Goal: Task Accomplishment & Management: Complete application form

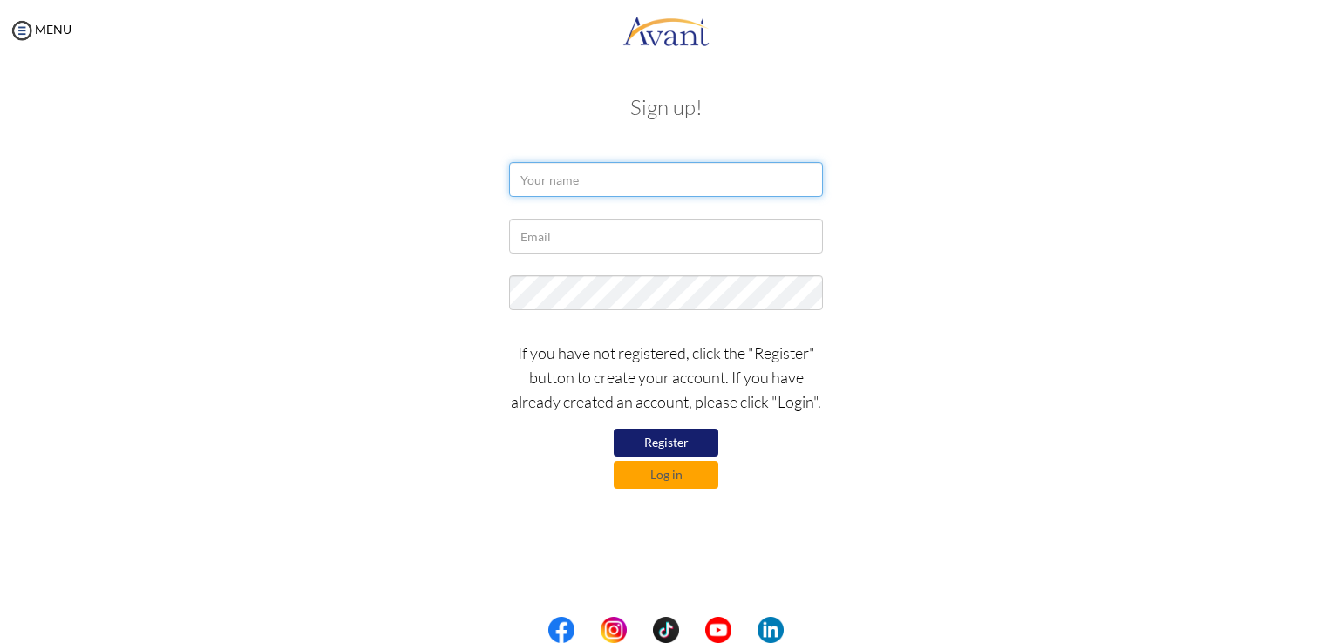
click at [612, 169] on input "text" at bounding box center [666, 179] width 314 height 35
type input "[PERSON_NAME]"
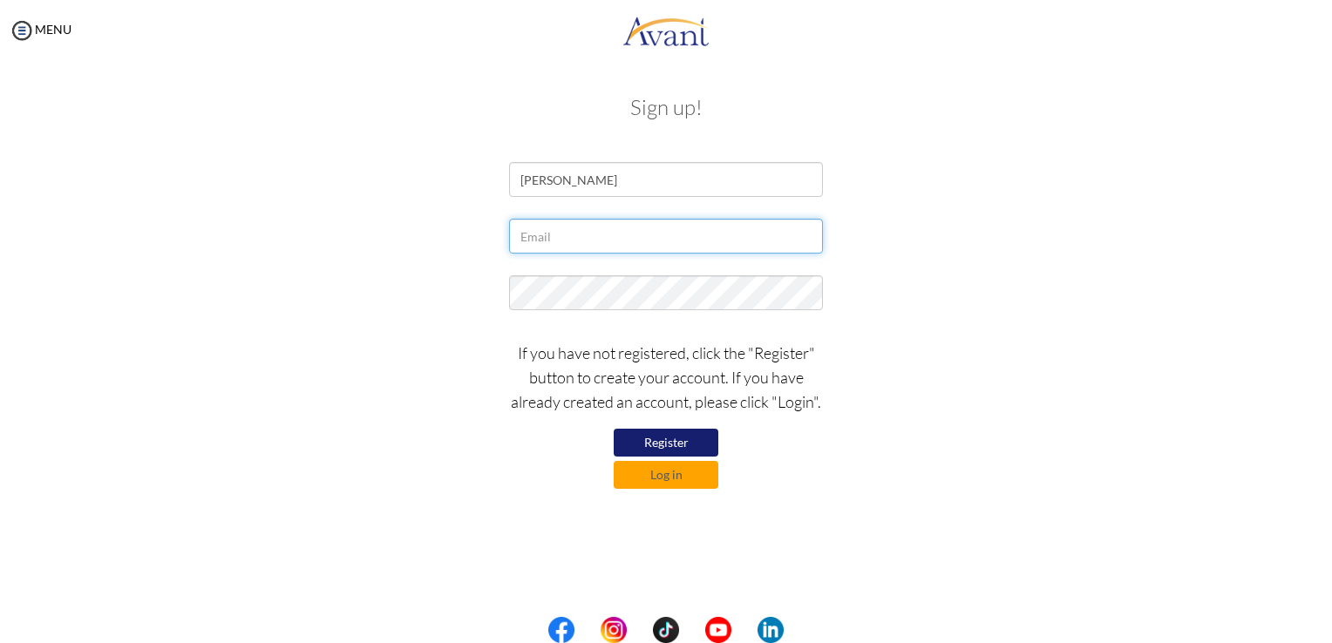
click at [597, 240] on input "text" at bounding box center [666, 236] width 314 height 35
type input "[EMAIL_ADDRESS][DOMAIN_NAME]"
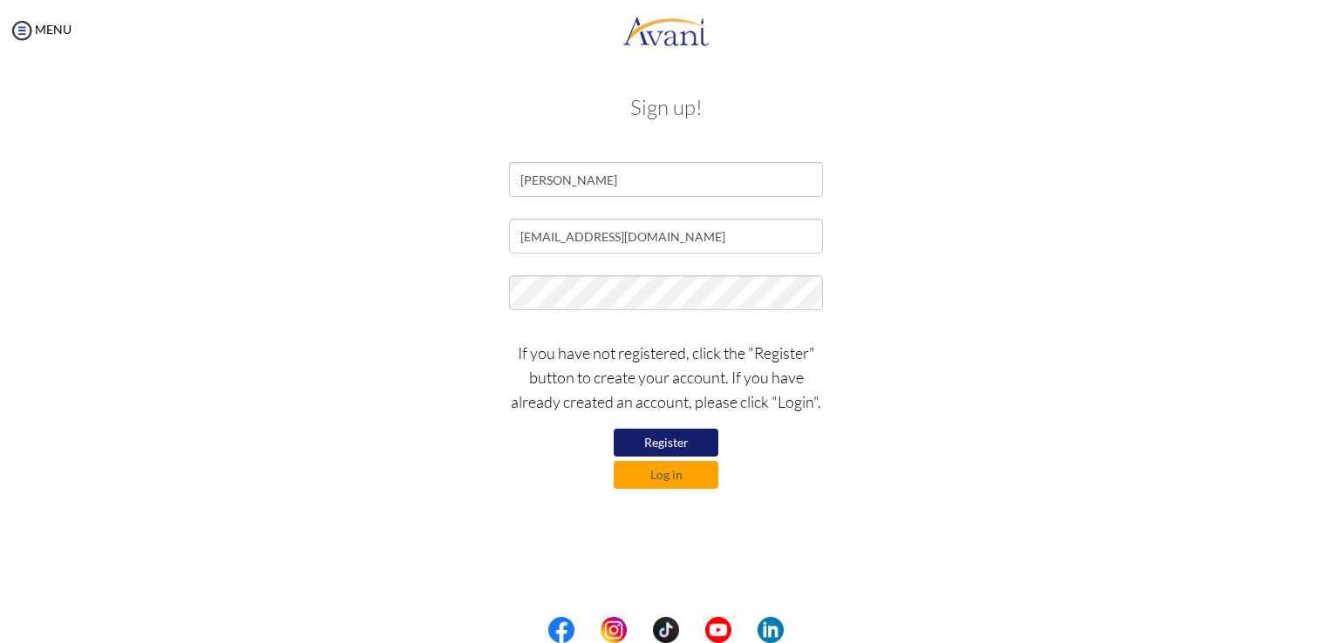
click at [662, 446] on button "Register" at bounding box center [666, 443] width 105 height 28
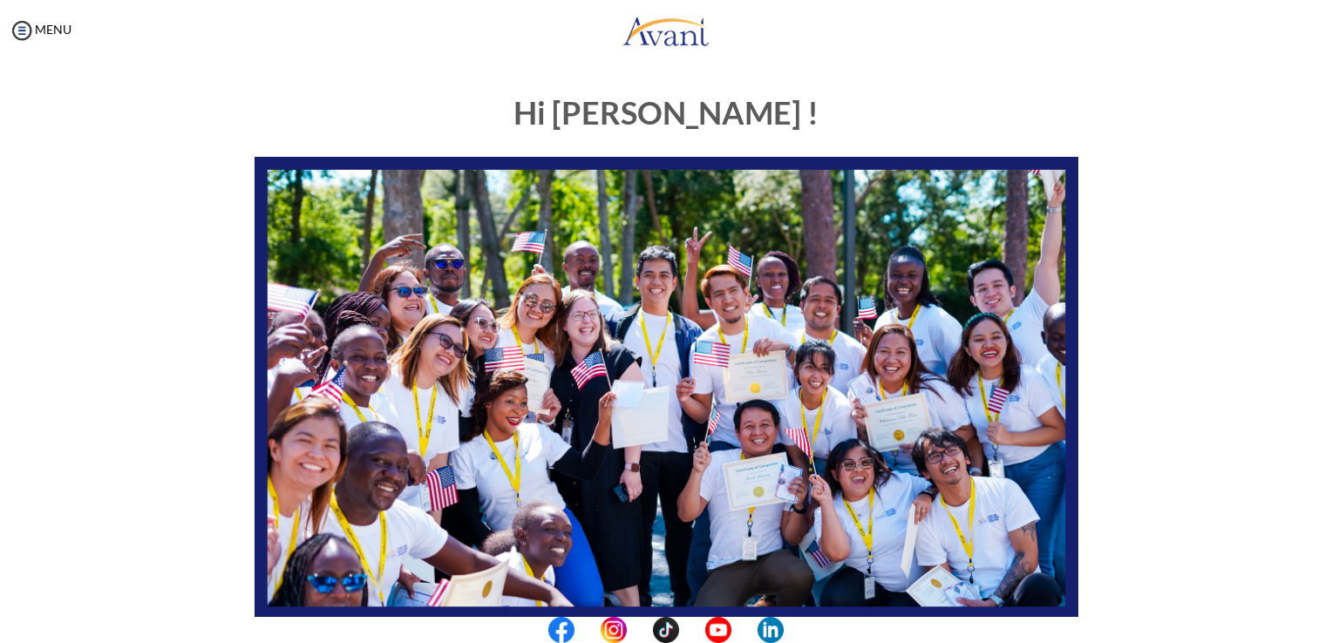
scroll to position [324, 0]
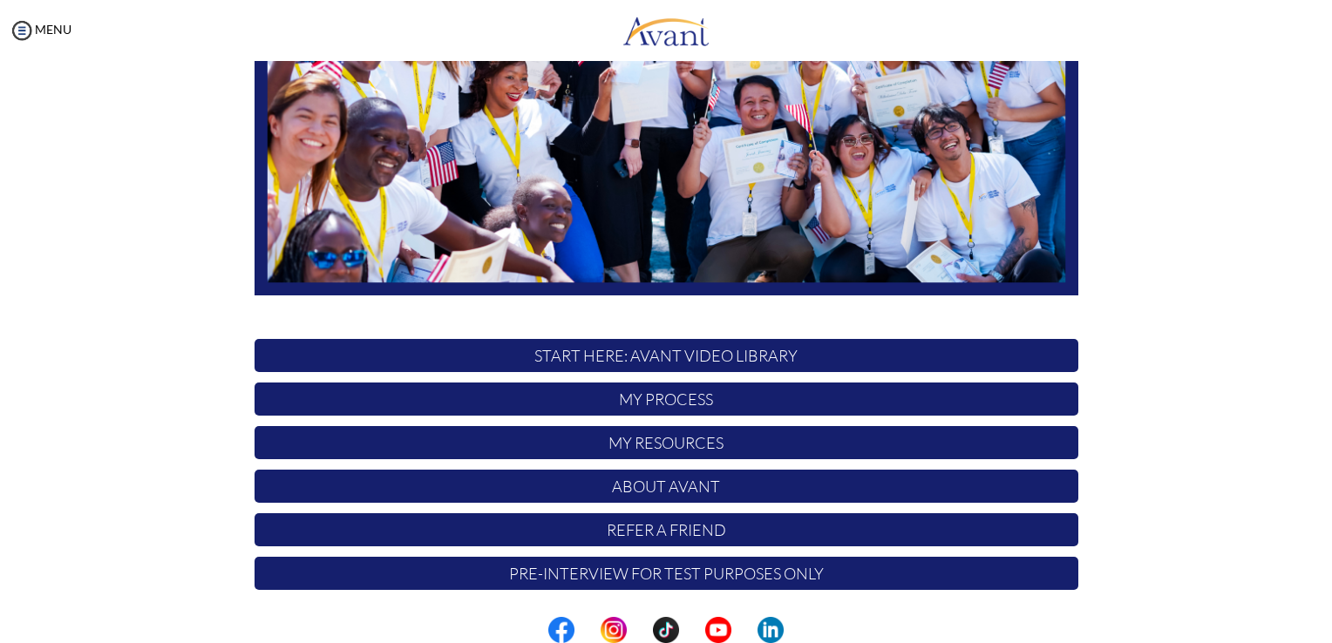
click at [1326, 626] on center at bounding box center [666, 630] width 1332 height 26
click at [1070, 312] on div "Hi Nomusa ! START HERE: Avant Video Library My Process My Resources About Avant…" at bounding box center [666, 177] width 850 height 846
click at [1304, 203] on div "My Status What is the next step? We would like you to watch the introductory vi…" at bounding box center [666, 382] width 1332 height 643
